Goal: Task Accomplishment & Management: Manage account settings

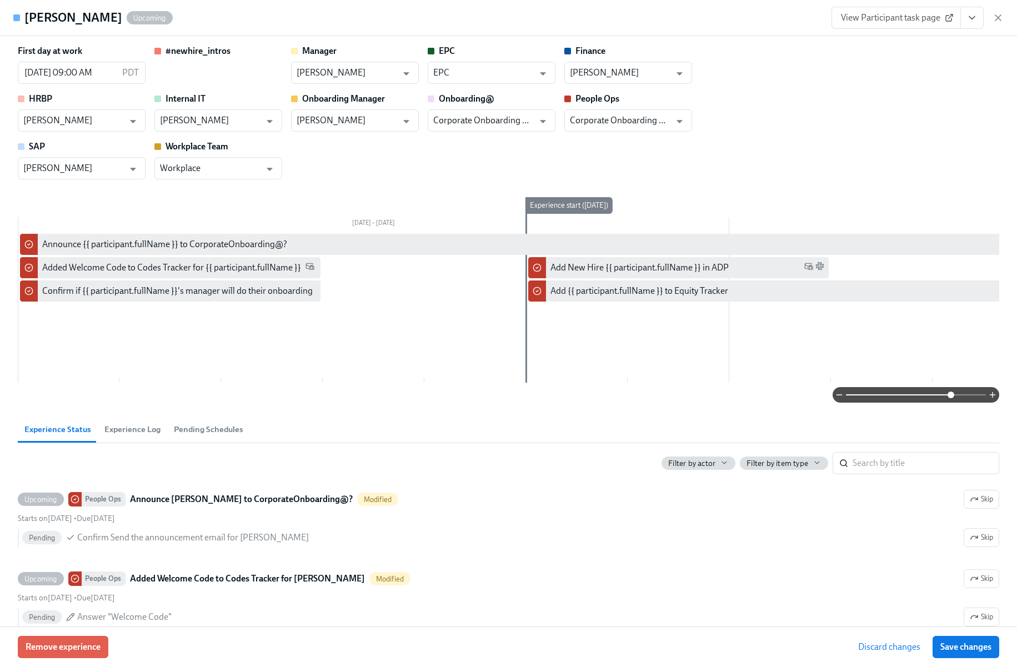
scroll to position [0, 64]
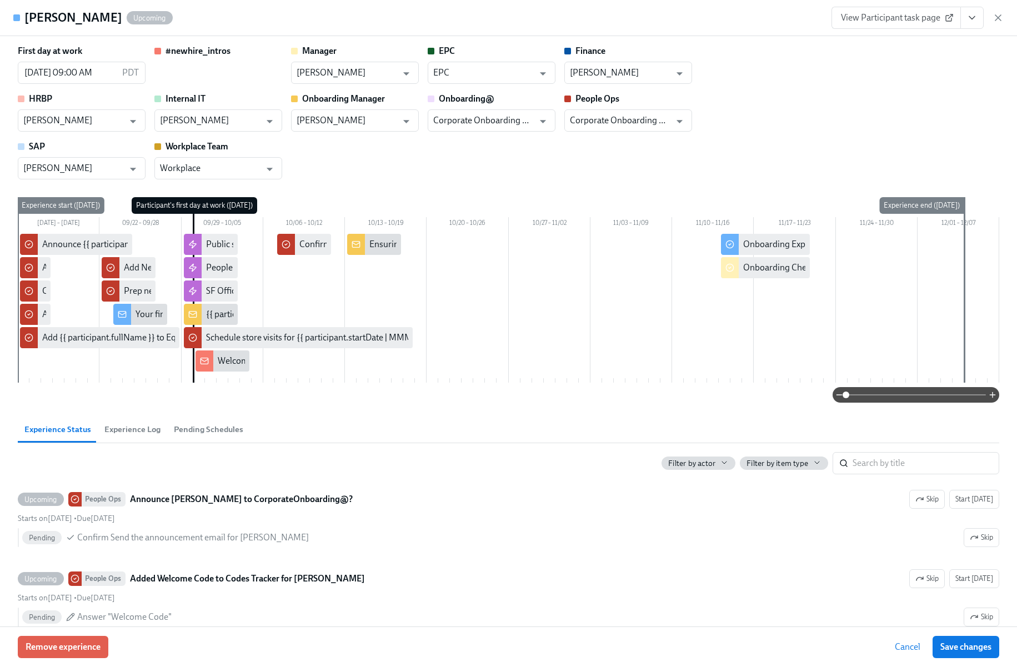
scroll to position [0, 1576]
click at [134, 432] on span "Experience Log" at bounding box center [132, 429] width 56 height 13
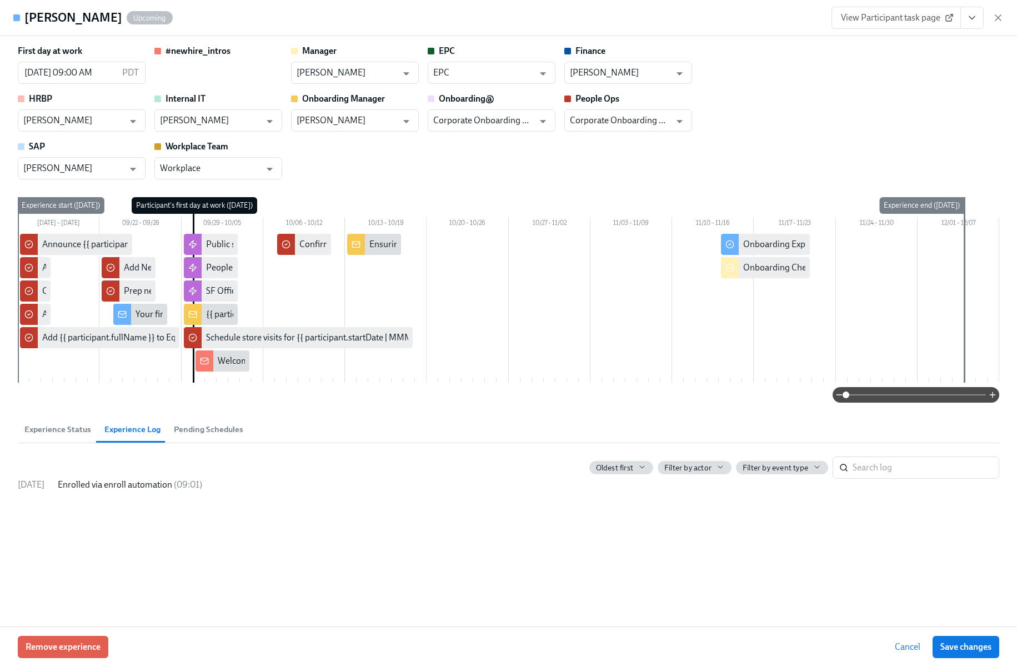
click at [73, 440] on button "Experience Status" at bounding box center [58, 429] width 80 height 27
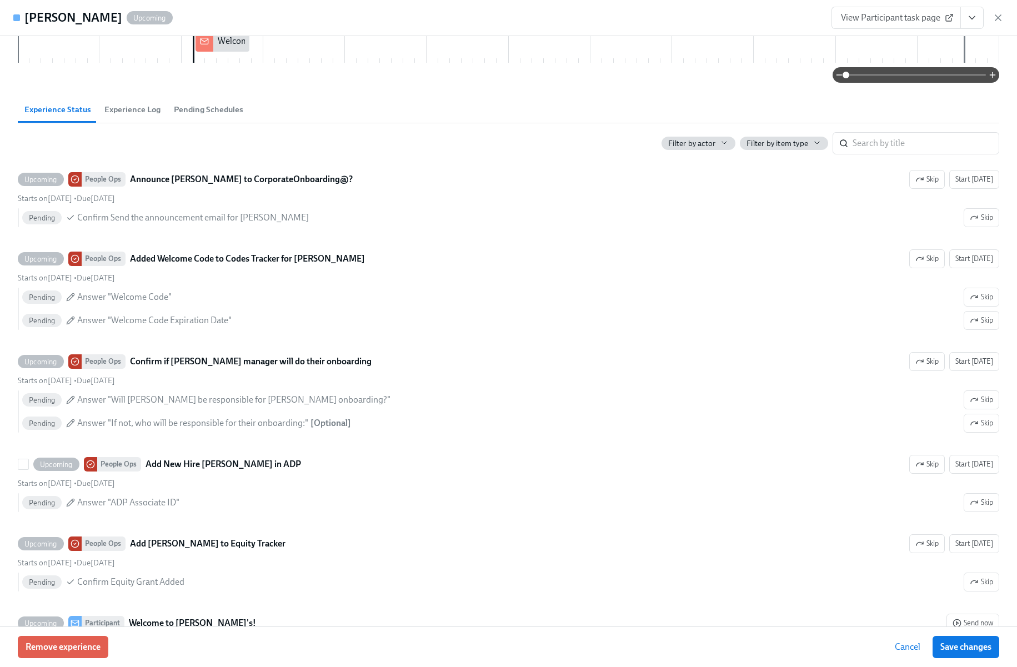
scroll to position [309, 0]
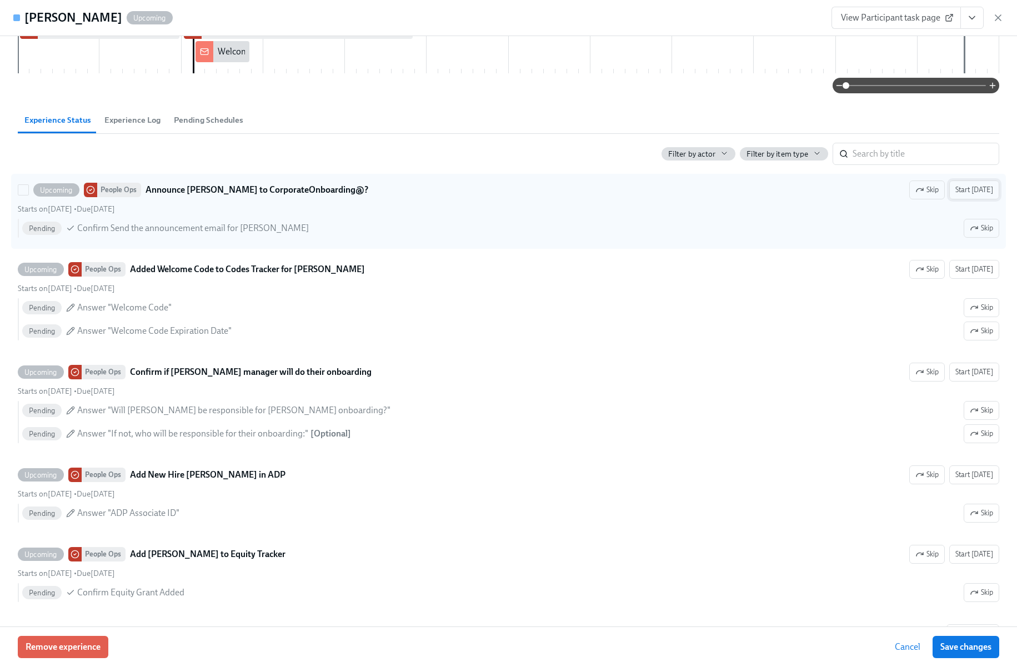
click at [968, 192] on span "Start [DATE]" at bounding box center [975, 189] width 38 height 11
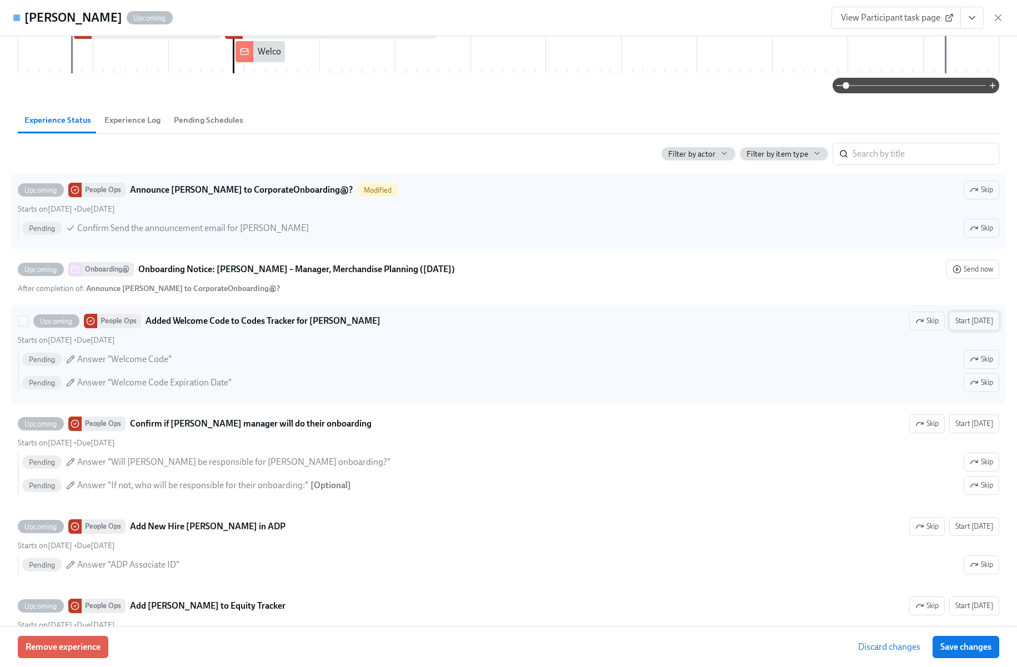
click at [973, 319] on span "Start [DATE]" at bounding box center [975, 321] width 38 height 11
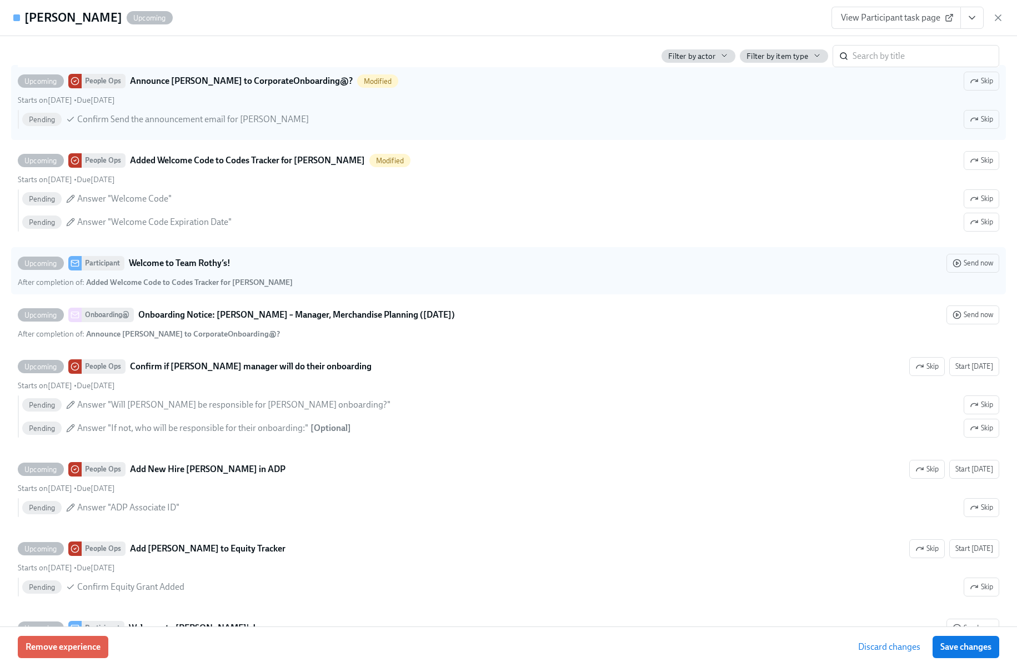
scroll to position [419, 0]
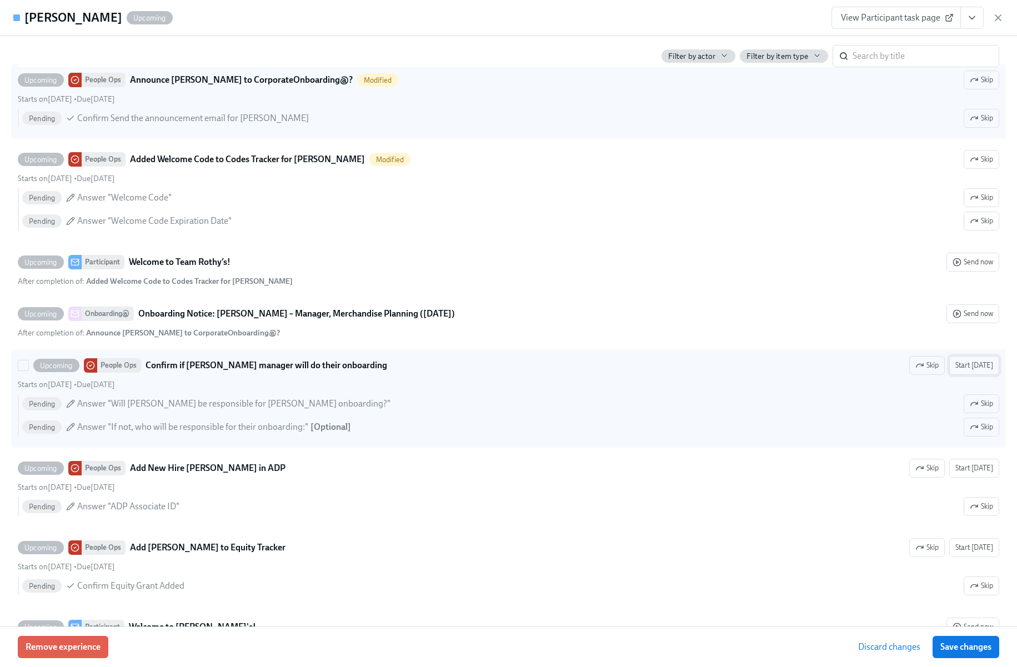
click at [982, 365] on span "Start [DATE]" at bounding box center [975, 365] width 38 height 11
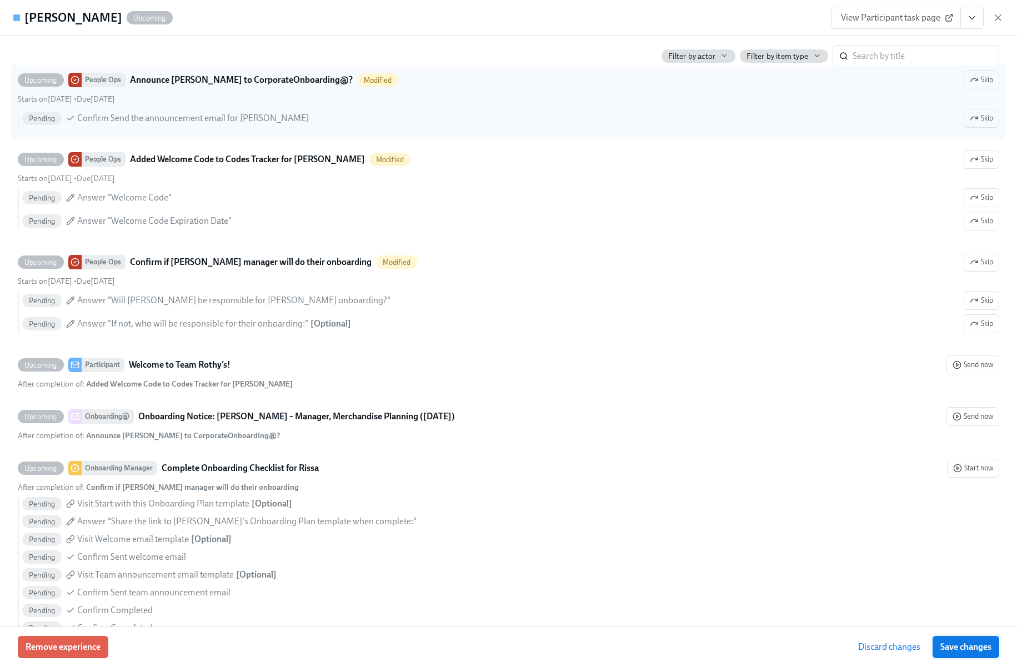
click at [970, 654] on button "Save changes" at bounding box center [966, 647] width 67 height 22
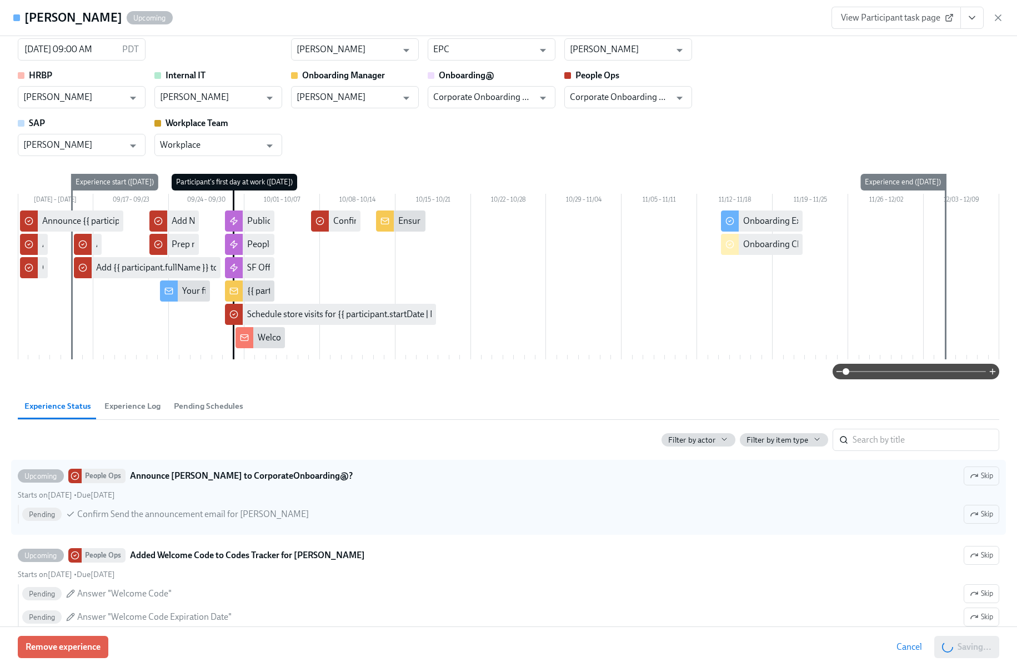
scroll to position [0, 0]
